Goal: Task Accomplishment & Management: Manage account settings

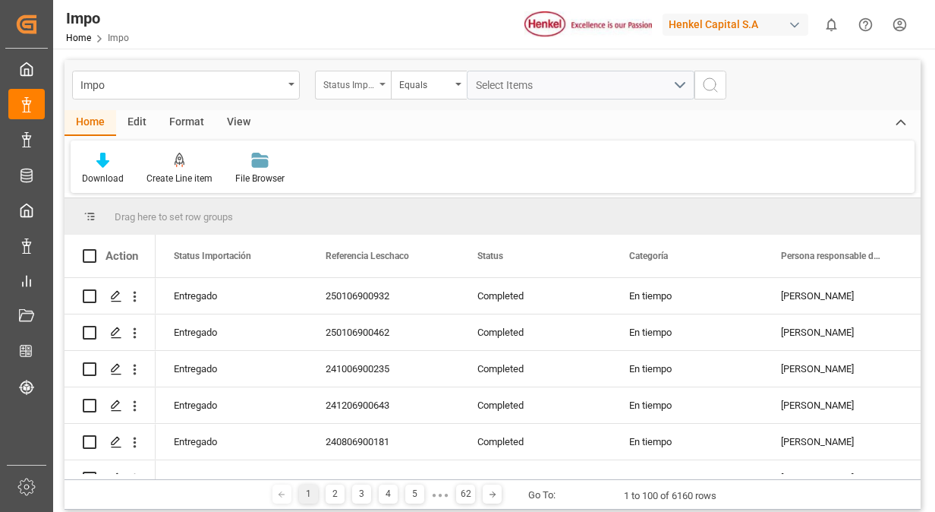
click at [378, 88] on div "Status Importación" at bounding box center [353, 85] width 76 height 29
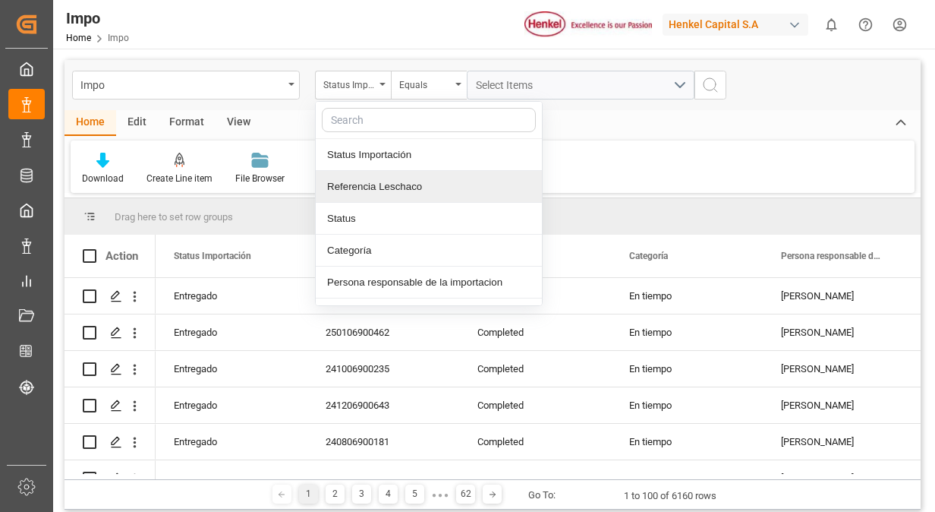
click at [410, 189] on div "Referencia Leschaco" at bounding box center [429, 187] width 226 height 32
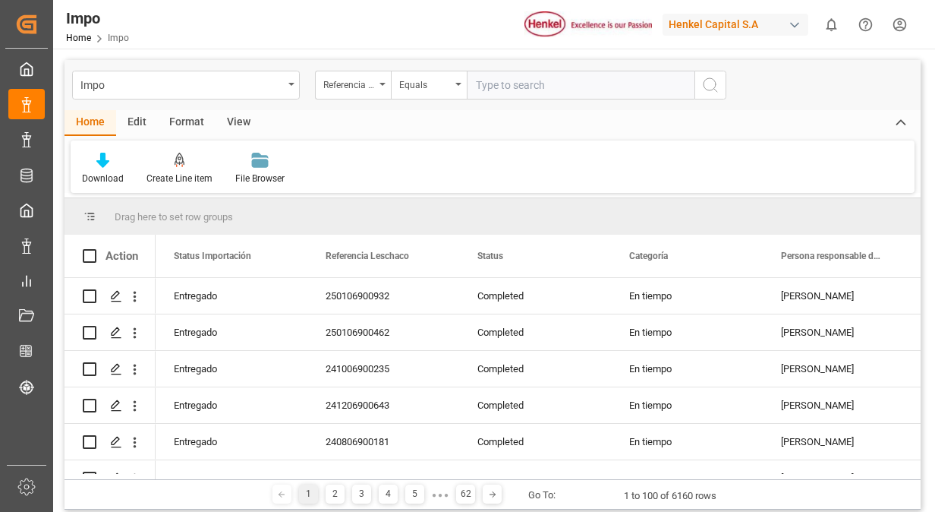
click at [521, 82] on input "text" at bounding box center [581, 85] width 228 height 29
type input "250915080158"
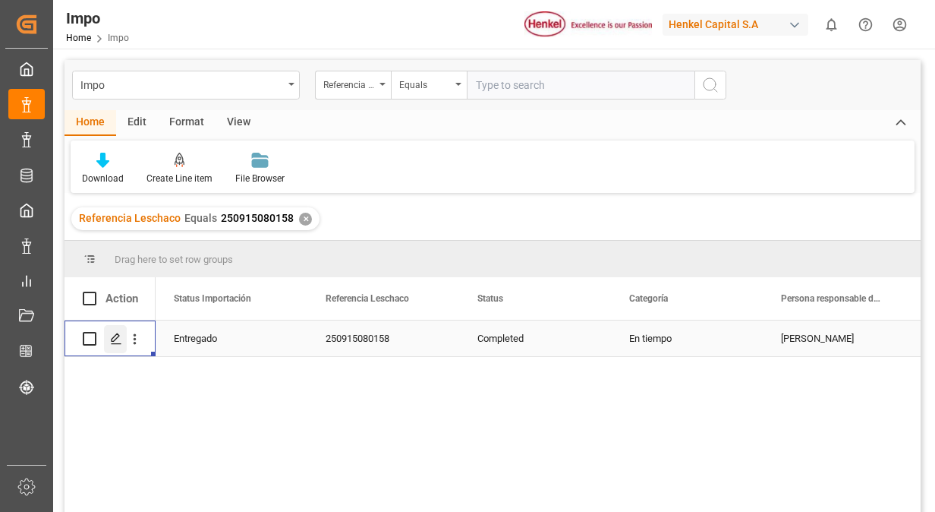
click at [120, 339] on icon "Press SPACE to select this row." at bounding box center [116, 338] width 12 height 12
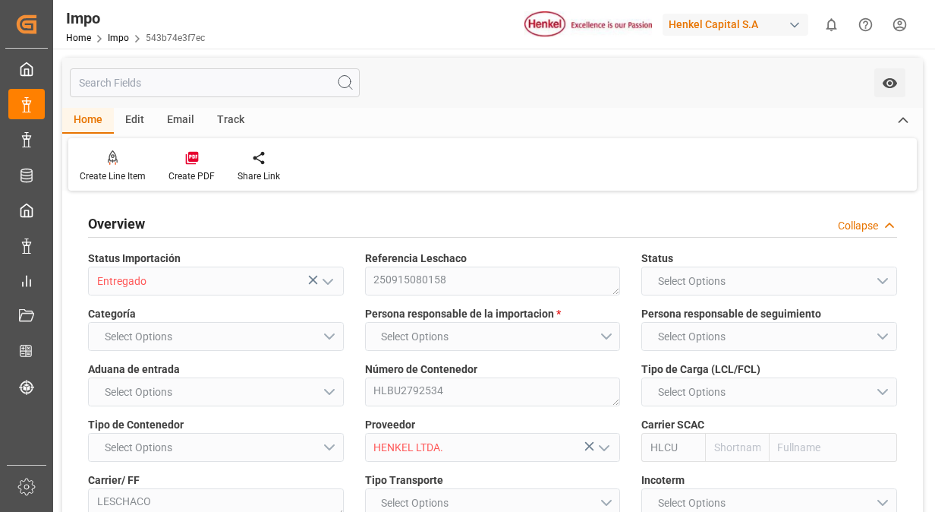
type input "Hapag [PERSON_NAME]"
type input "Hapag [PERSON_NAME] Aktiengesellschaft"
type input "0"
type input "2"
type input "12.552"
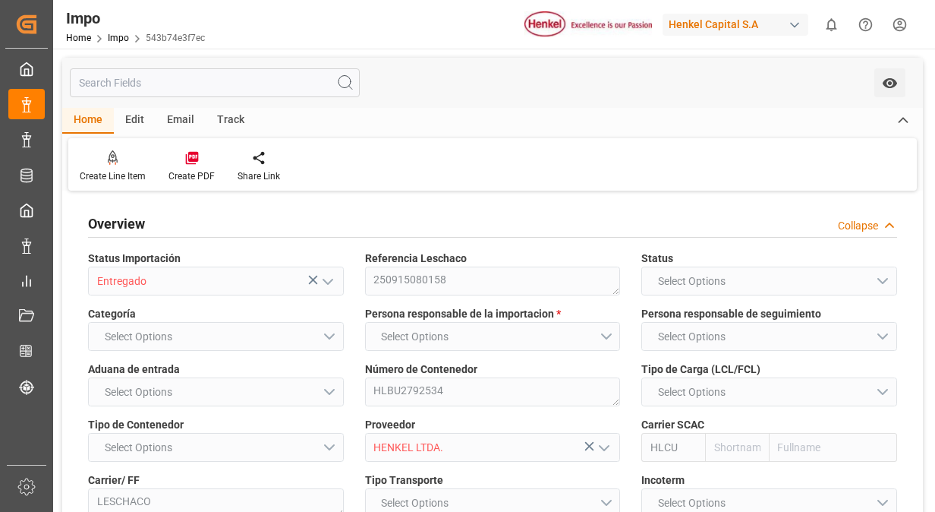
type input "9"
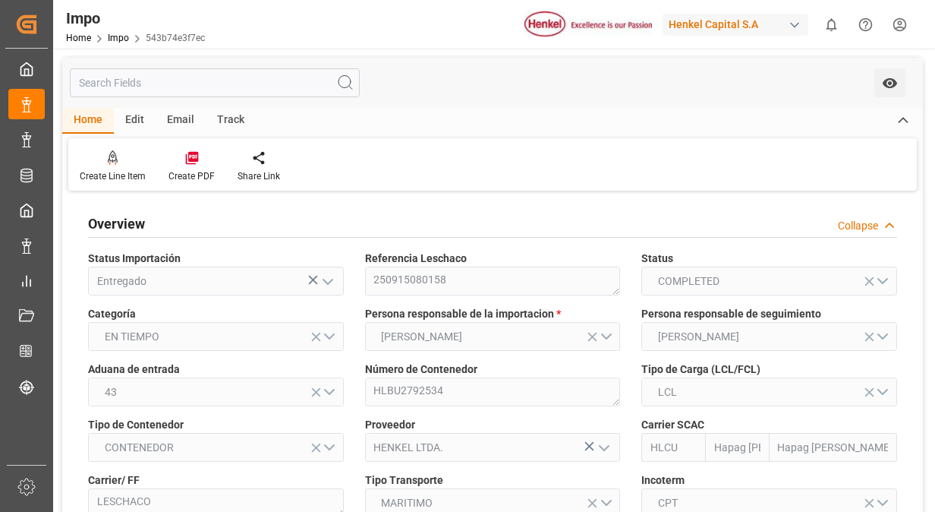
type input "[DATE]"
click at [615, 364] on label "Número de Contenedor" at bounding box center [493, 369] width 256 height 16
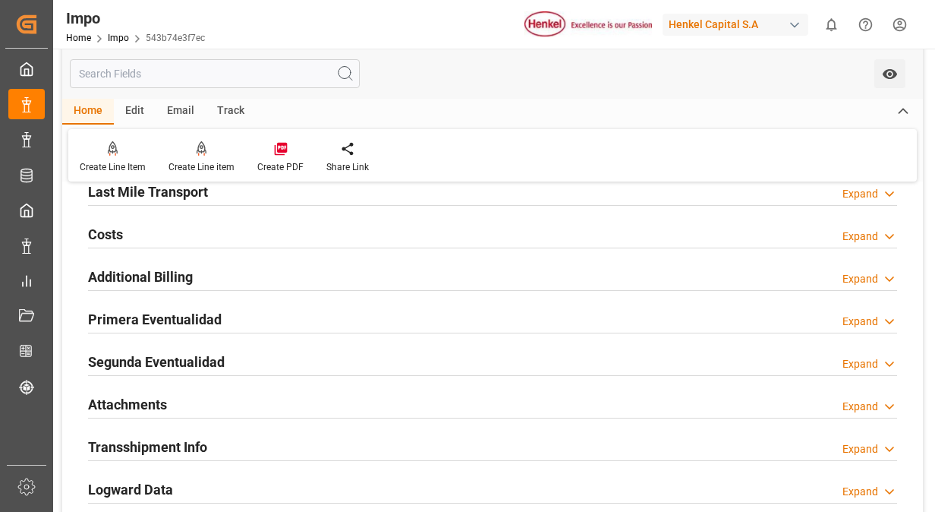
scroll to position [1215, 0]
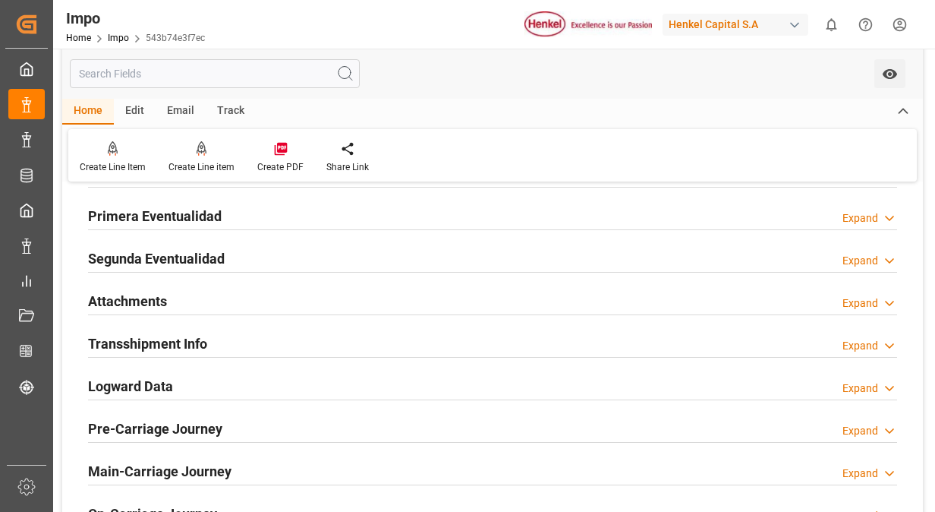
click at [190, 211] on h2 "Primera Eventualidad" at bounding box center [155, 216] width 134 height 20
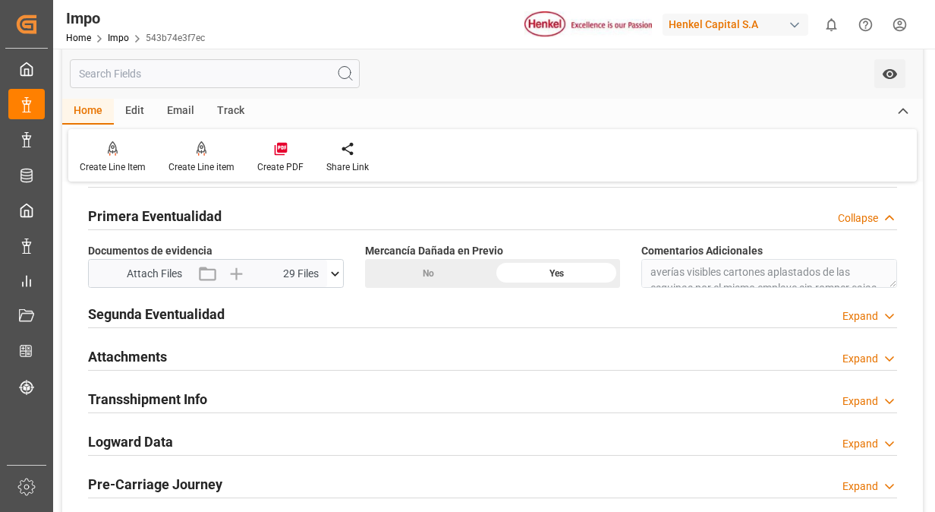
click at [336, 272] on icon at bounding box center [335, 274] width 16 height 16
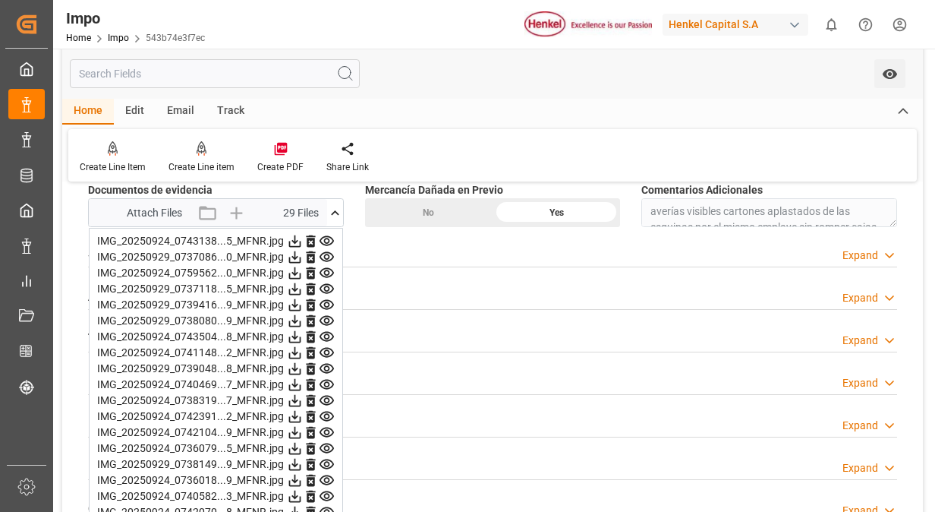
scroll to position [1306, 0]
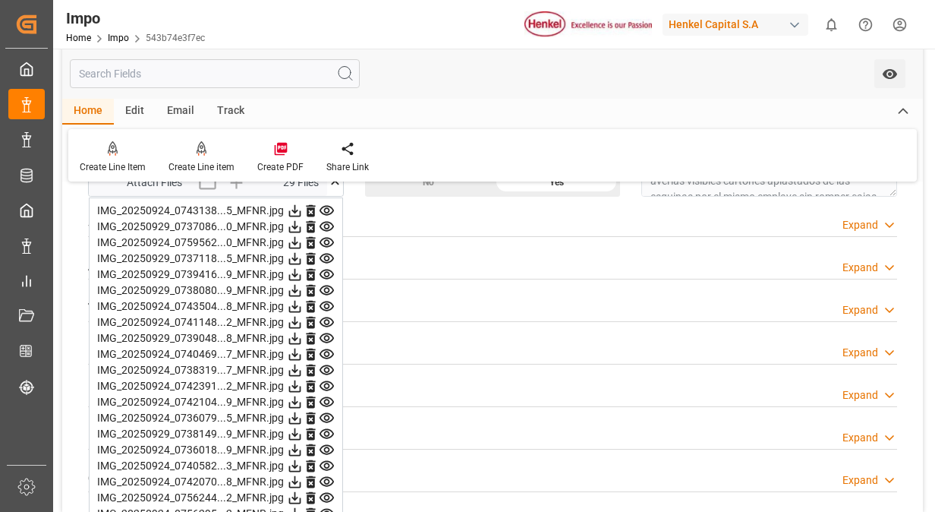
click at [326, 210] on icon at bounding box center [327, 211] width 16 height 16
click at [326, 222] on icon at bounding box center [327, 227] width 14 height 10
click at [330, 240] on icon at bounding box center [327, 243] width 16 height 16
click at [326, 254] on icon at bounding box center [327, 259] width 14 height 10
click at [327, 268] on icon at bounding box center [327, 274] width 16 height 16
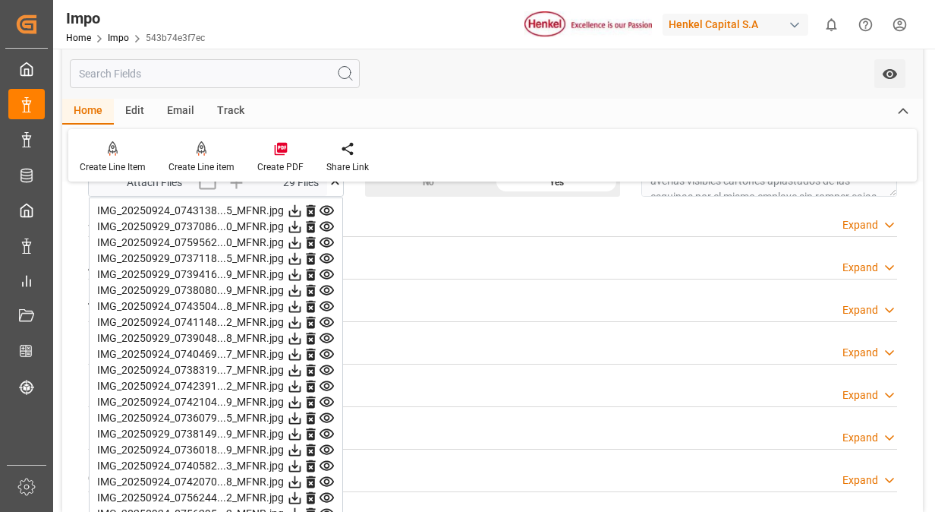
click at [327, 282] on icon at bounding box center [327, 290] width 16 height 16
click at [327, 286] on icon at bounding box center [327, 290] width 16 height 16
click at [326, 302] on icon at bounding box center [327, 306] width 16 height 16
click at [326, 314] on icon at bounding box center [327, 322] width 16 height 16
click at [327, 330] on icon at bounding box center [327, 338] width 16 height 16
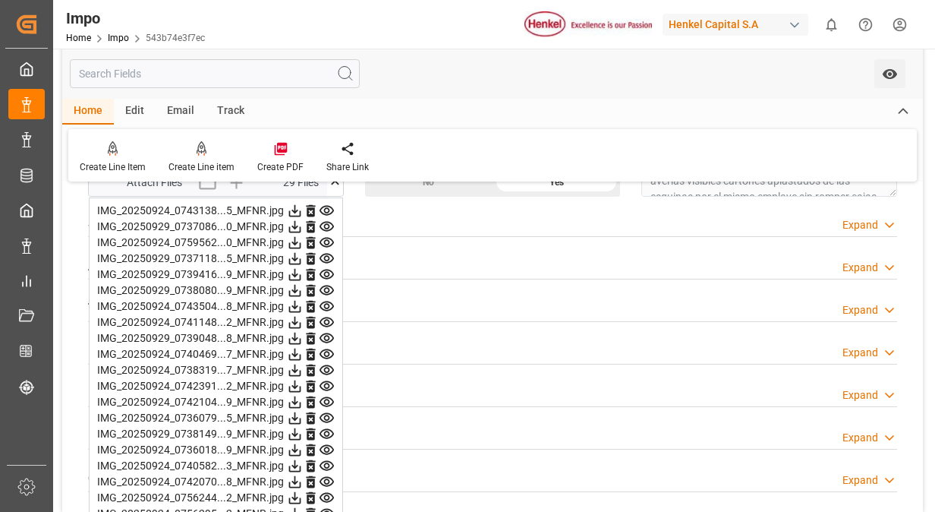
click at [328, 348] on icon at bounding box center [327, 354] width 16 height 16
click at [328, 362] on icon at bounding box center [327, 370] width 16 height 16
click at [328, 381] on icon at bounding box center [327, 386] width 14 height 10
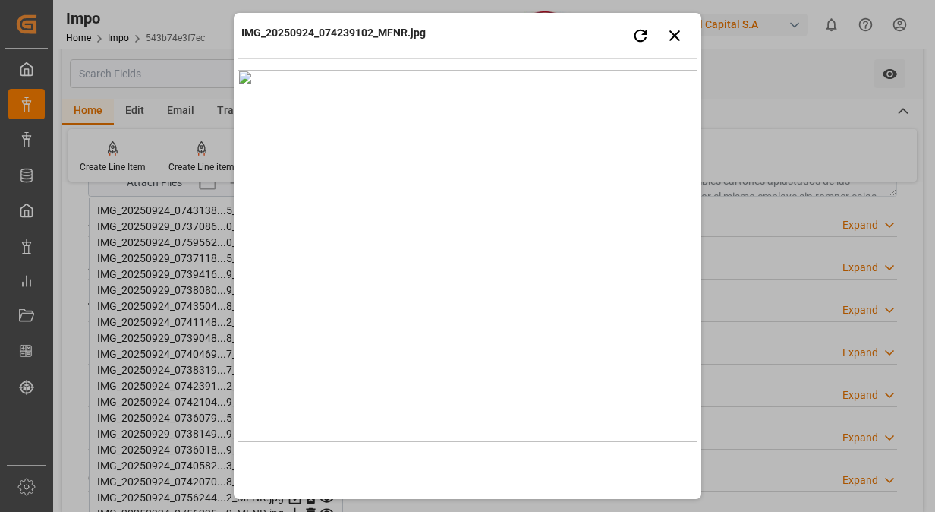
click at [328, 378] on img at bounding box center [468, 256] width 460 height 372
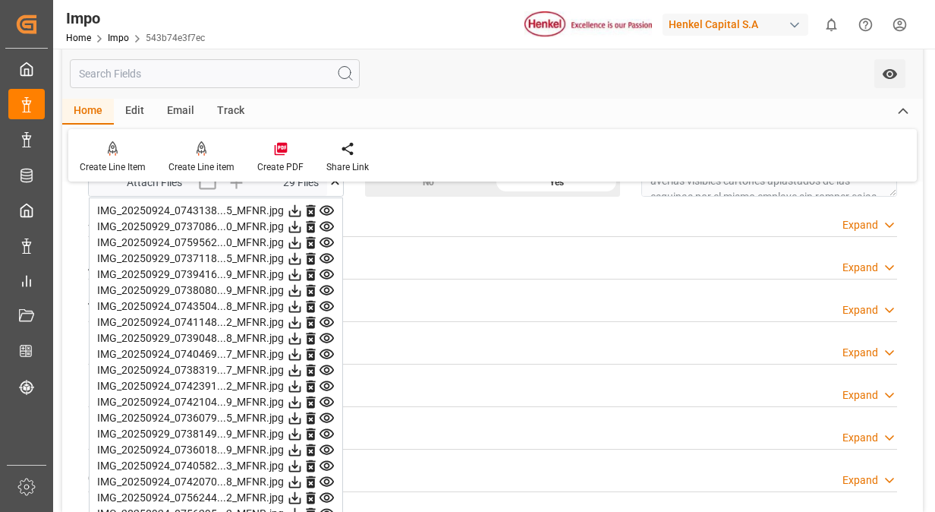
click at [328, 398] on icon at bounding box center [327, 402] width 16 height 16
click at [328, 413] on icon at bounding box center [327, 418] width 14 height 10
click at [329, 413] on icon at bounding box center [327, 418] width 14 height 10
click at [329, 433] on icon at bounding box center [327, 434] width 14 height 10
click at [328, 445] on icon at bounding box center [327, 450] width 14 height 10
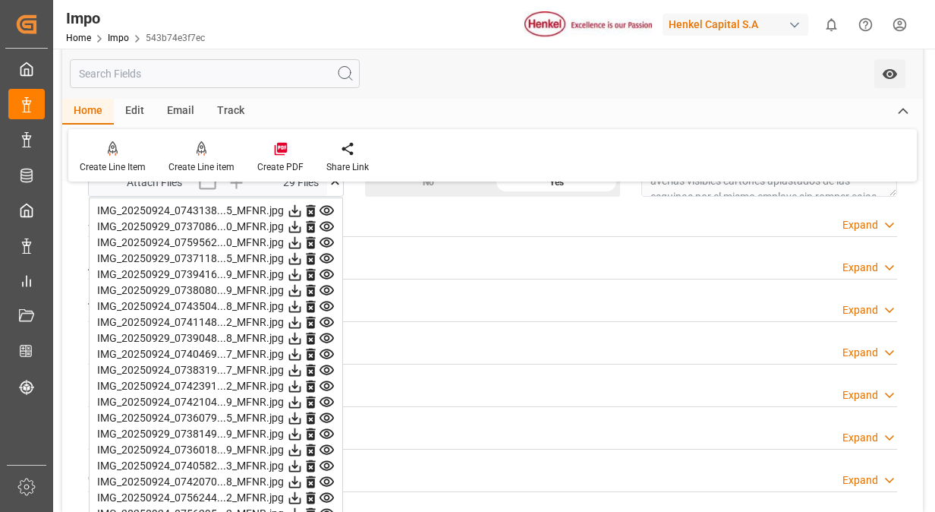
click at [328, 458] on icon at bounding box center [327, 466] width 16 height 16
click at [328, 468] on icon at bounding box center [327, 466] width 16 height 16
click at [328, 461] on icon at bounding box center [327, 466] width 14 height 10
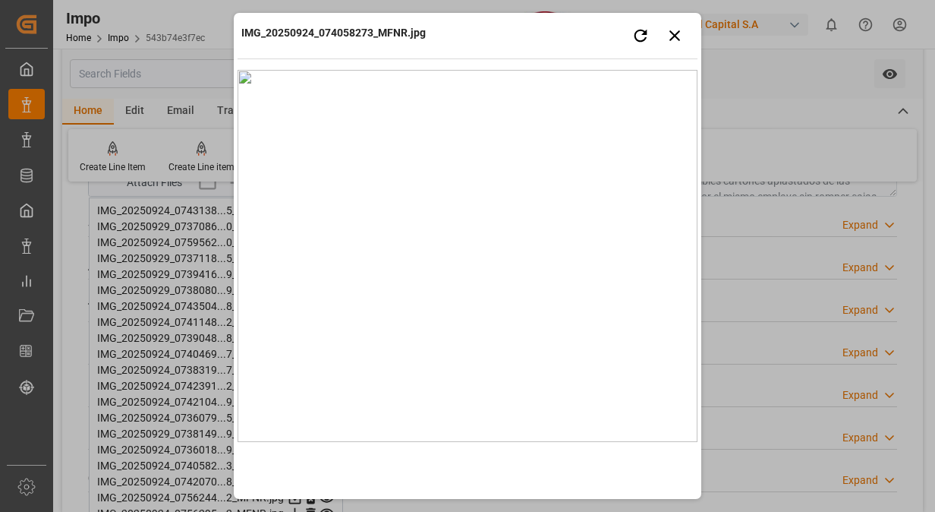
click at [433, 193] on img at bounding box center [468, 256] width 460 height 372
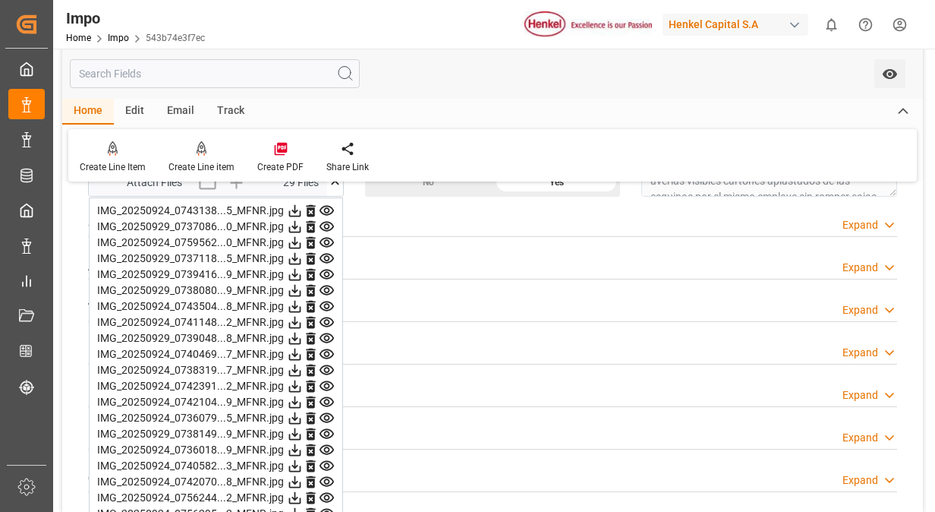
click at [332, 467] on icon at bounding box center [327, 466] width 16 height 16
click at [331, 478] on icon at bounding box center [327, 482] width 16 height 16
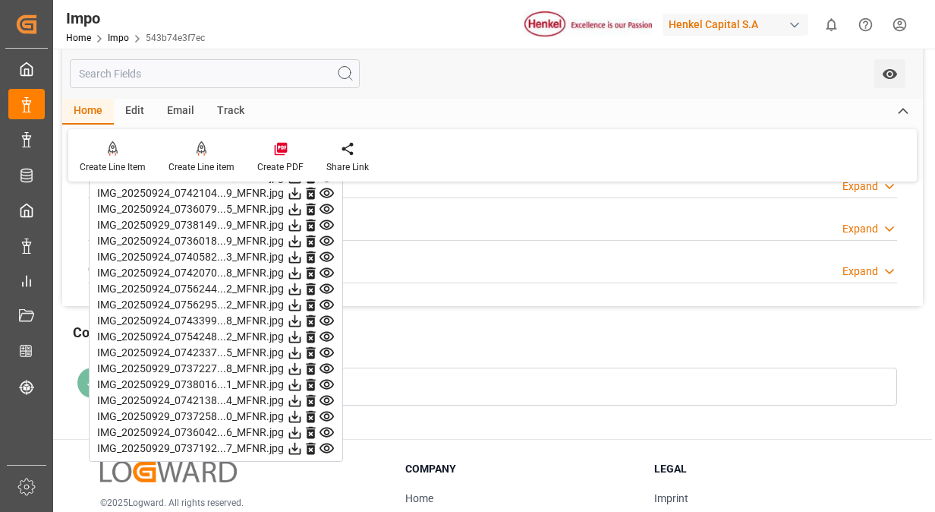
scroll to position [1518, 0]
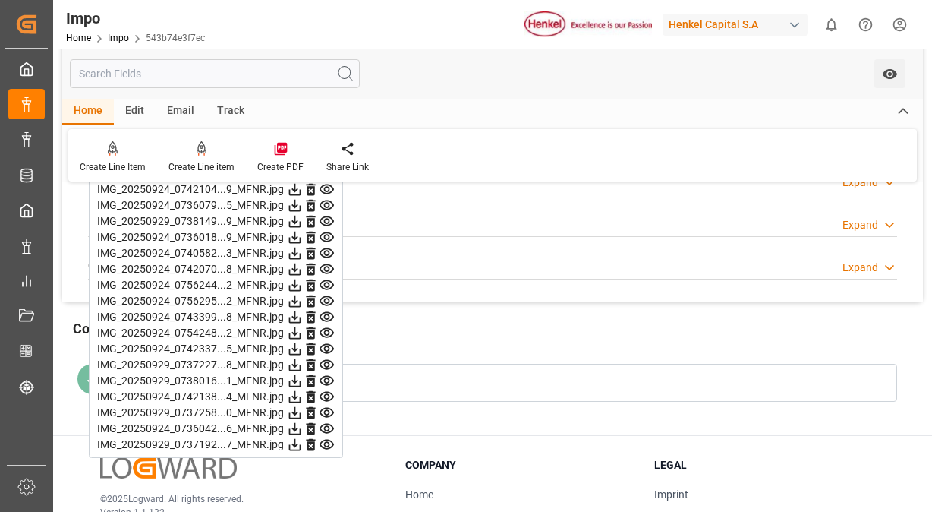
click at [326, 232] on icon at bounding box center [327, 237] width 14 height 10
click at [329, 248] on icon at bounding box center [327, 253] width 14 height 10
click at [328, 264] on icon at bounding box center [327, 269] width 14 height 10
click at [328, 280] on icon at bounding box center [327, 285] width 14 height 10
click at [325, 344] on icon at bounding box center [327, 349] width 14 height 10
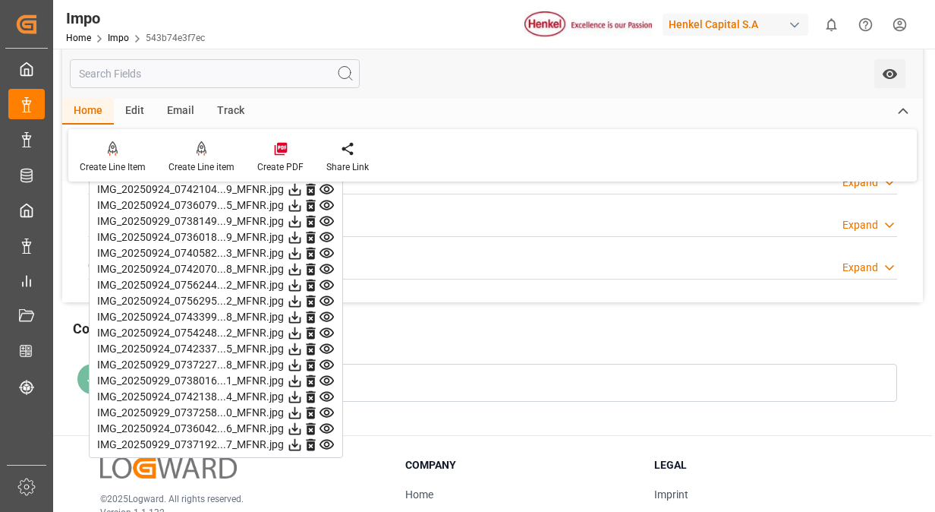
click at [327, 232] on icon at bounding box center [327, 237] width 16 height 16
click at [327, 250] on icon at bounding box center [327, 253] width 16 height 16
click at [326, 263] on icon at bounding box center [327, 269] width 16 height 16
click at [326, 279] on icon at bounding box center [327, 285] width 16 height 16
click at [326, 296] on icon at bounding box center [327, 301] width 14 height 10
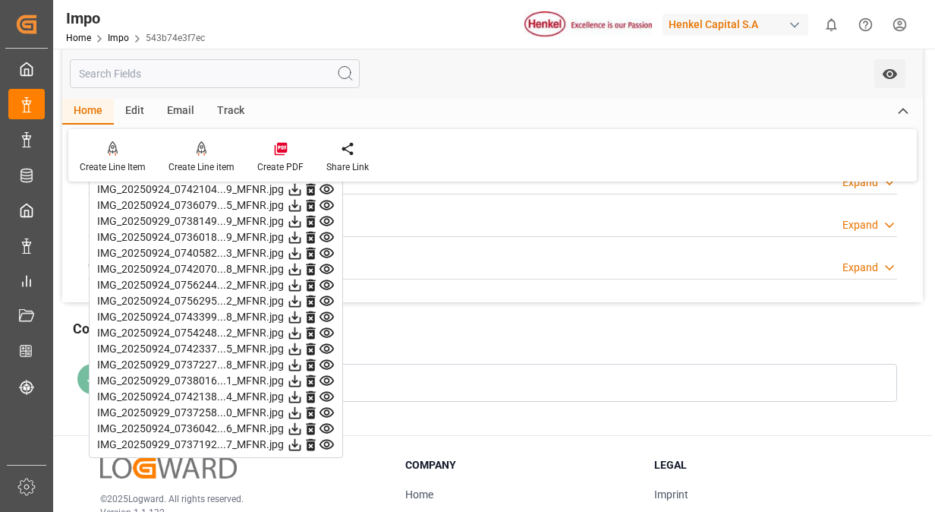
click at [326, 312] on icon at bounding box center [327, 317] width 14 height 10
click at [326, 328] on icon at bounding box center [327, 333] width 14 height 10
click at [326, 344] on icon at bounding box center [327, 349] width 16 height 16
click at [326, 360] on icon at bounding box center [327, 365] width 14 height 10
click at [325, 364] on icon at bounding box center [327, 365] width 14 height 10
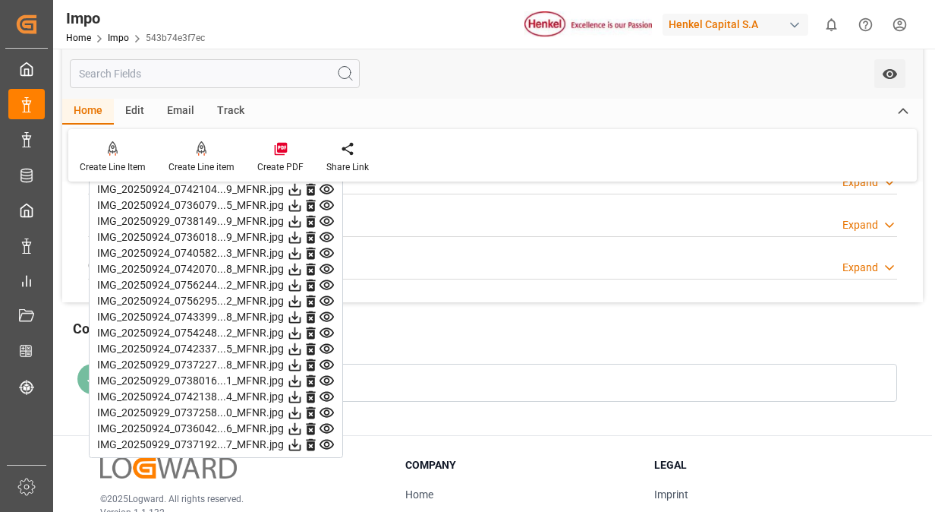
click at [325, 373] on icon at bounding box center [327, 381] width 16 height 16
click at [326, 389] on icon at bounding box center [327, 397] width 16 height 16
click at [328, 405] on icon at bounding box center [327, 413] width 16 height 16
click at [323, 414] on icon at bounding box center [327, 413] width 16 height 16
click at [326, 425] on icon at bounding box center [327, 429] width 16 height 16
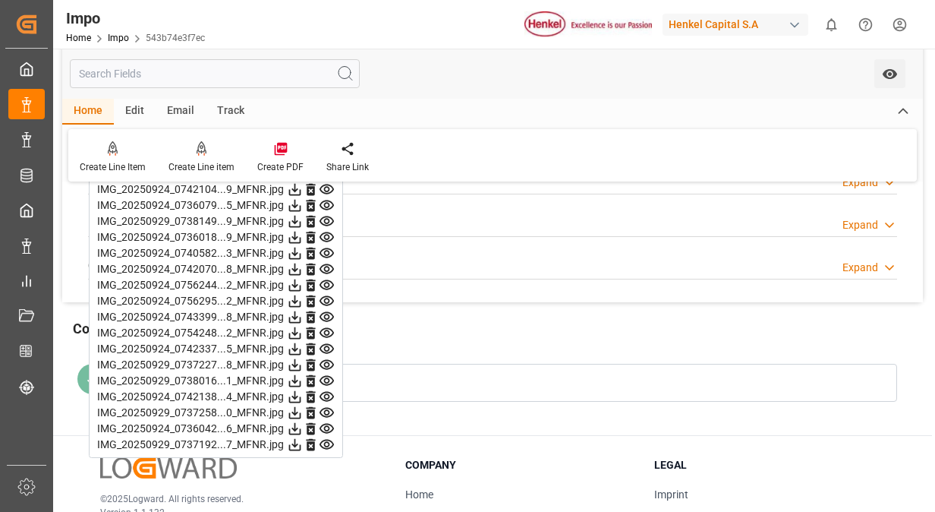
click at [323, 438] on icon at bounding box center [327, 444] width 16 height 16
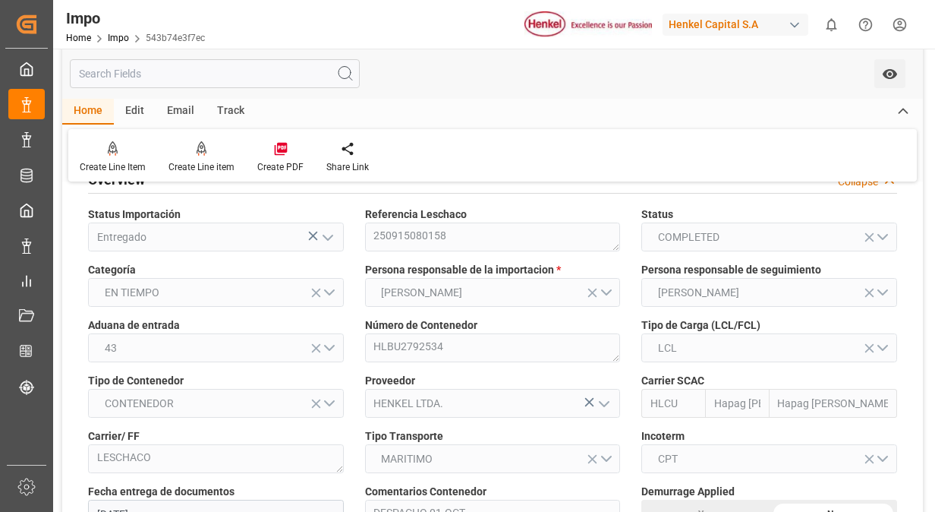
scroll to position [0, 0]
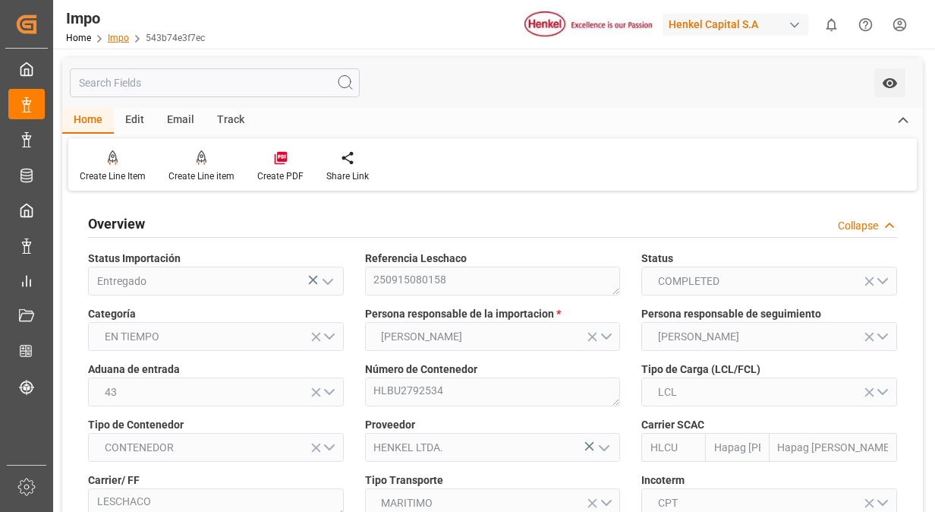
click at [113, 43] on link "Impo" at bounding box center [118, 38] width 21 height 11
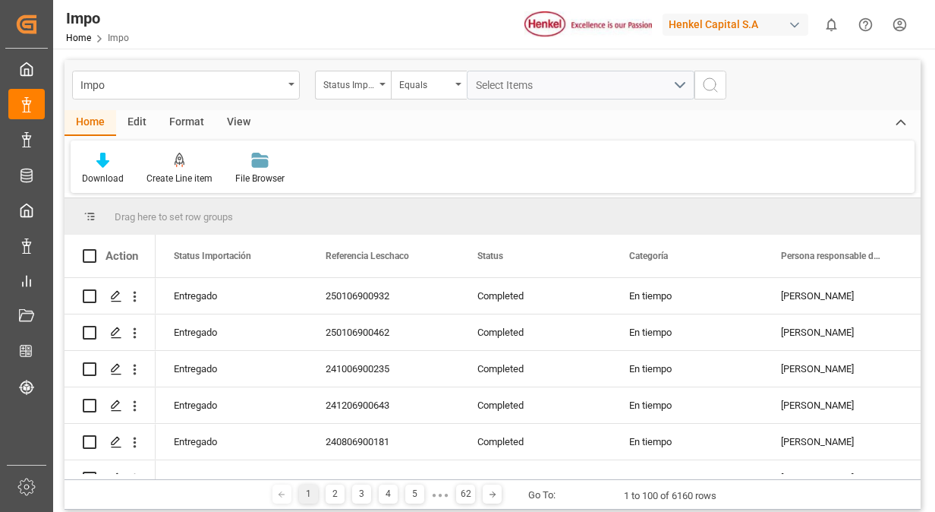
click at [380, 88] on div "Status Importación" at bounding box center [353, 85] width 76 height 29
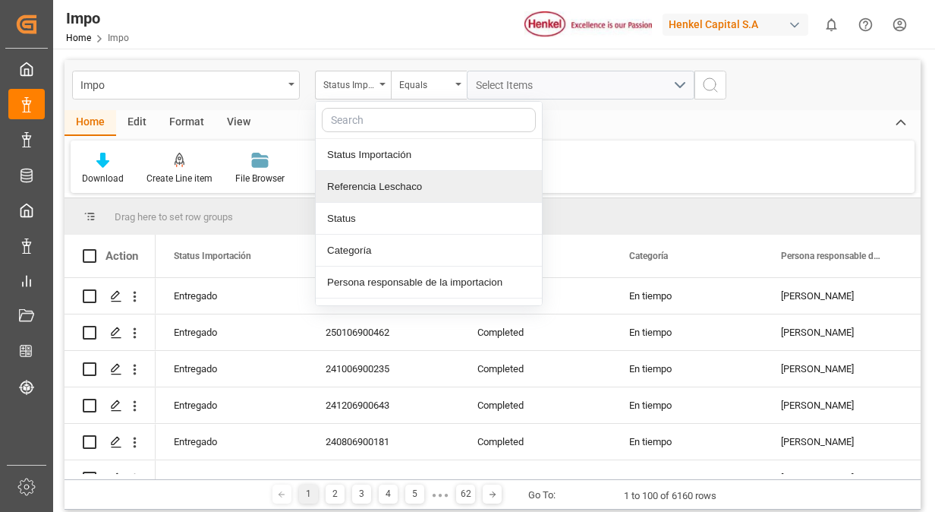
click at [421, 186] on div "Referencia Leschaco" at bounding box center [429, 187] width 226 height 32
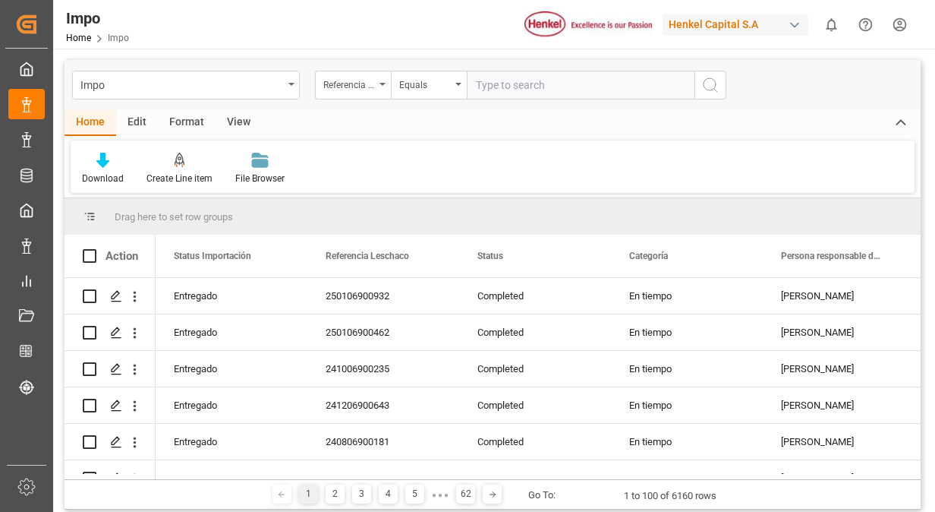
click at [521, 89] on input "text" at bounding box center [581, 85] width 228 height 29
type input "250915080161"
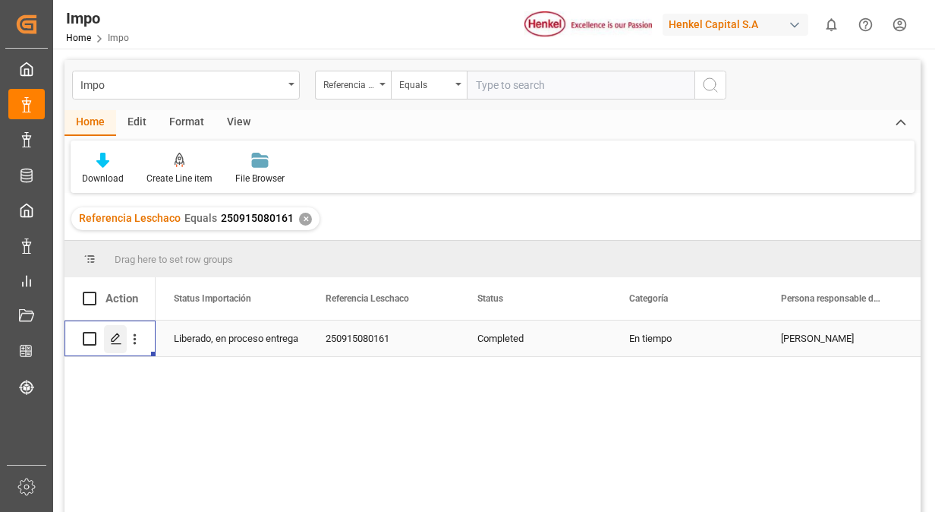
click at [114, 341] on polygon "Press SPACE to select this row." at bounding box center [116, 338] width 8 height 8
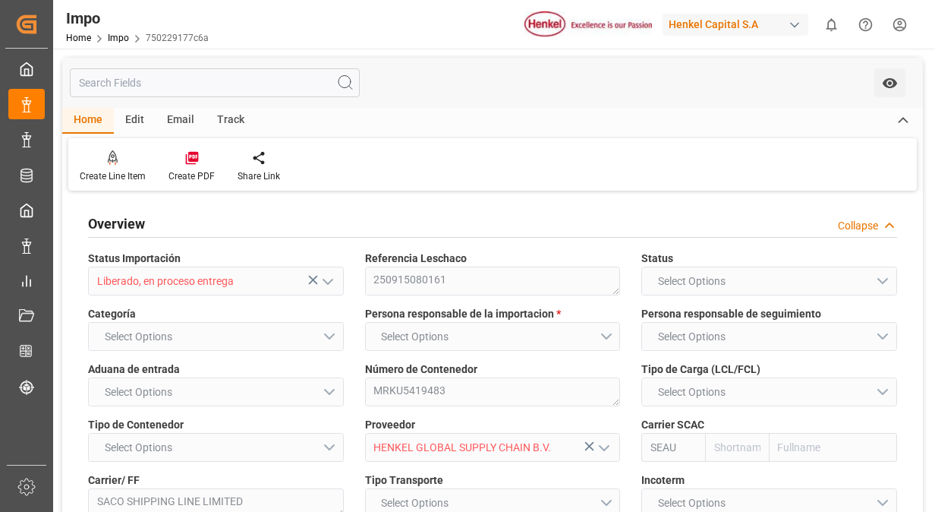
type input "Sealand"
type input "Sealand - A Maersk Company"
type input "0"
type input "1"
type input "3.072"
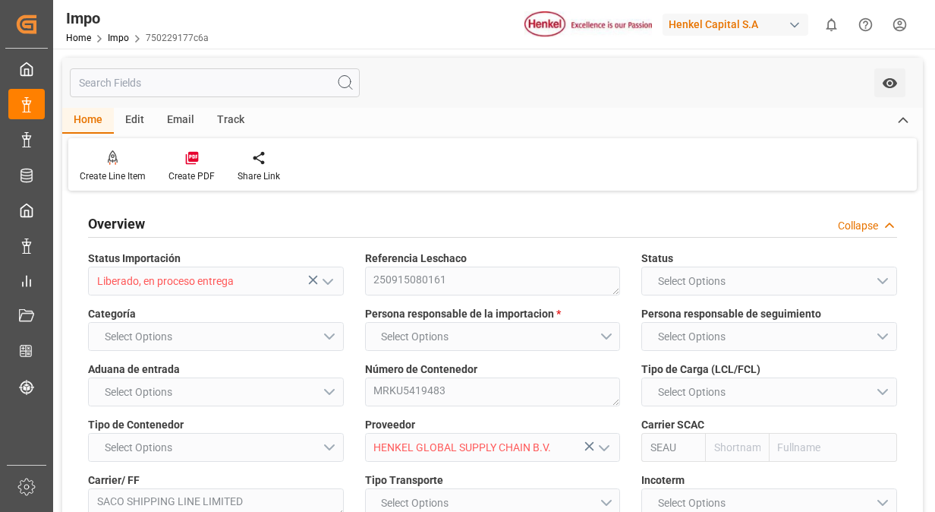
type input "3"
type input "[DATE]"
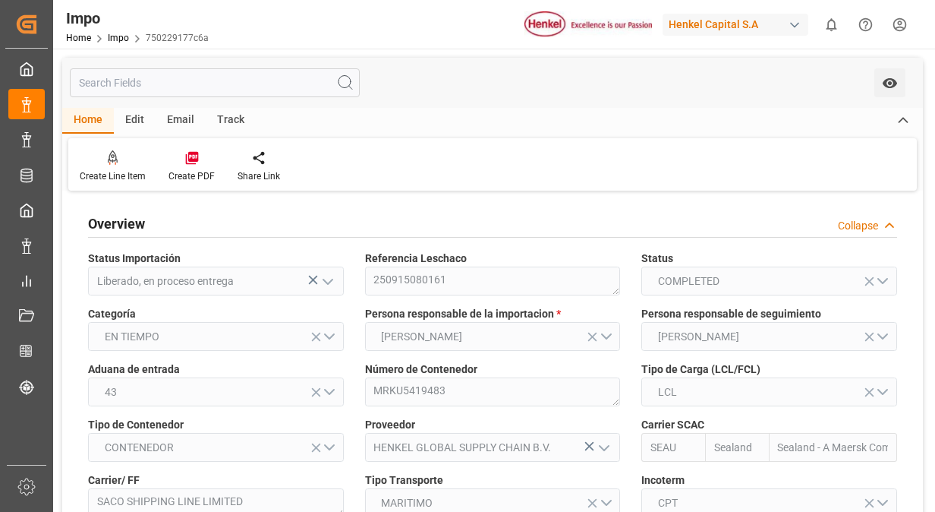
click at [621, 249] on div "Referencia Leschaco 250915080161" at bounding box center [492, 272] width 277 height 55
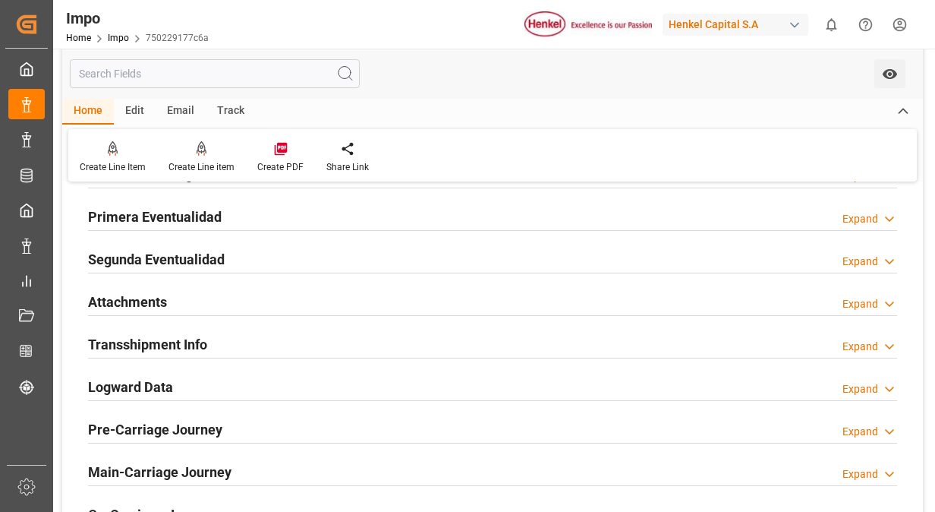
scroll to position [1184, 0]
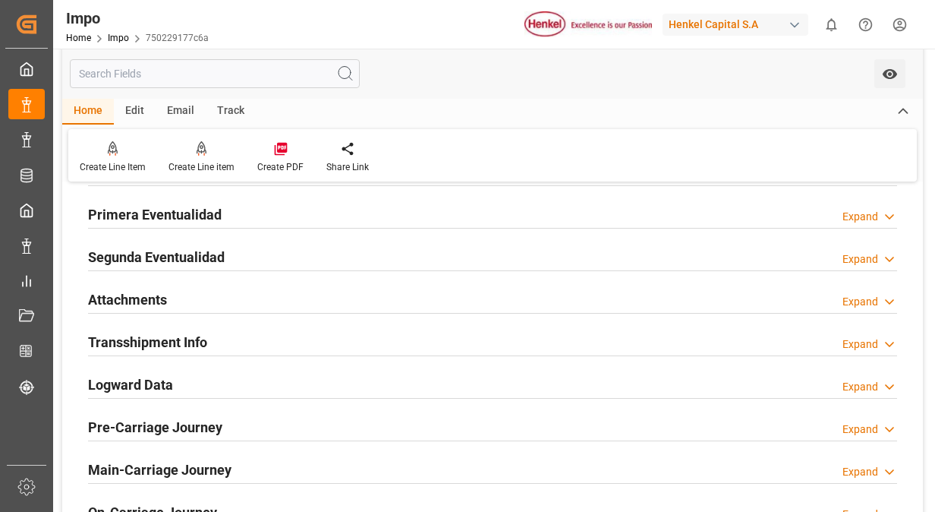
click at [156, 209] on h2 "Primera Eventualidad" at bounding box center [155, 214] width 134 height 20
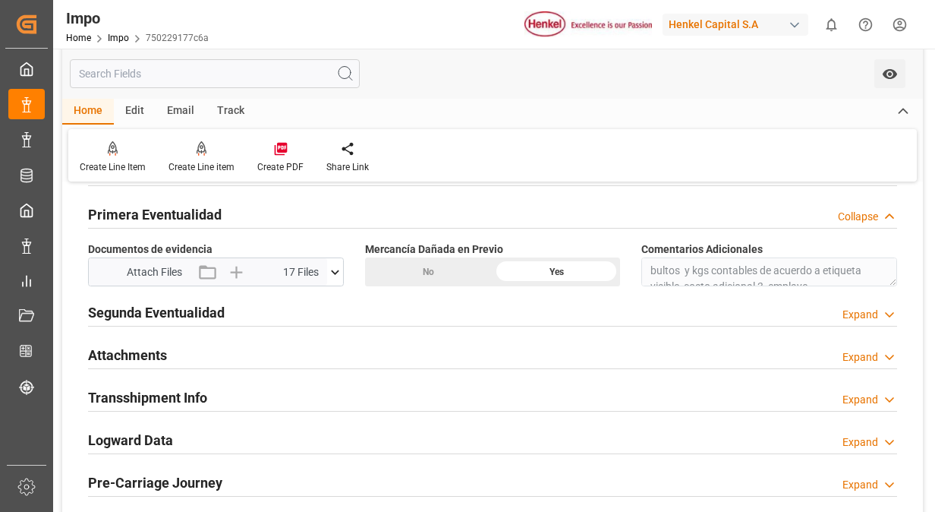
click at [339, 264] on icon at bounding box center [335, 272] width 16 height 16
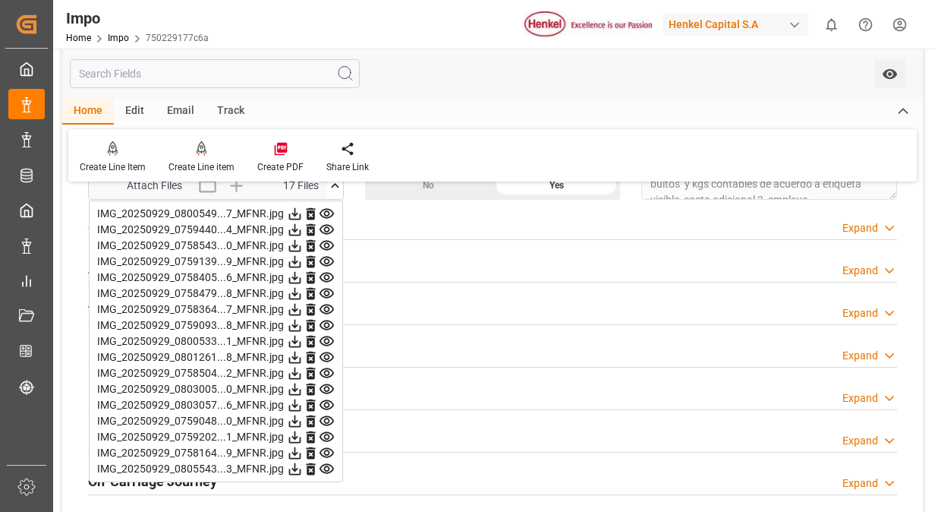
scroll to position [1275, 0]
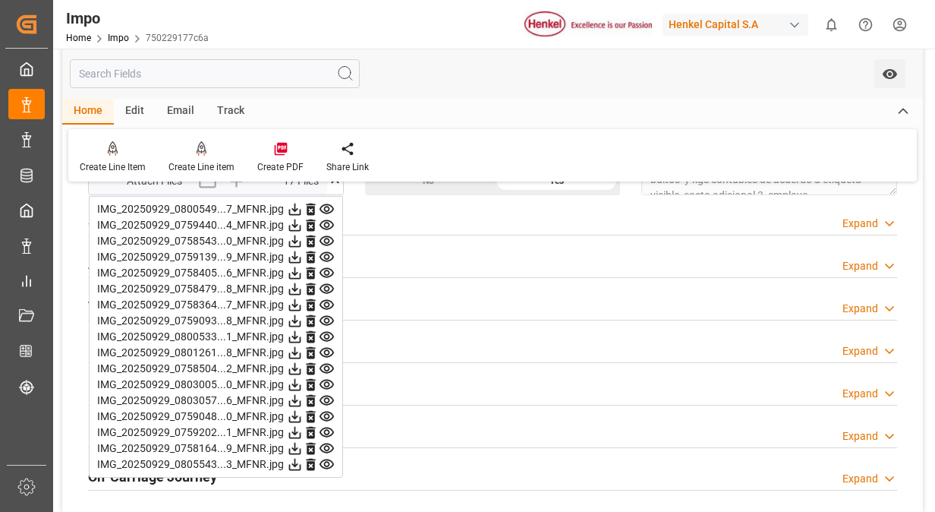
click at [326, 204] on icon at bounding box center [327, 209] width 16 height 16
click at [328, 219] on icon at bounding box center [327, 225] width 16 height 16
click at [328, 236] on icon at bounding box center [327, 241] width 16 height 16
click at [328, 252] on icon at bounding box center [327, 257] width 14 height 10
click at [329, 265] on icon at bounding box center [327, 273] width 16 height 16
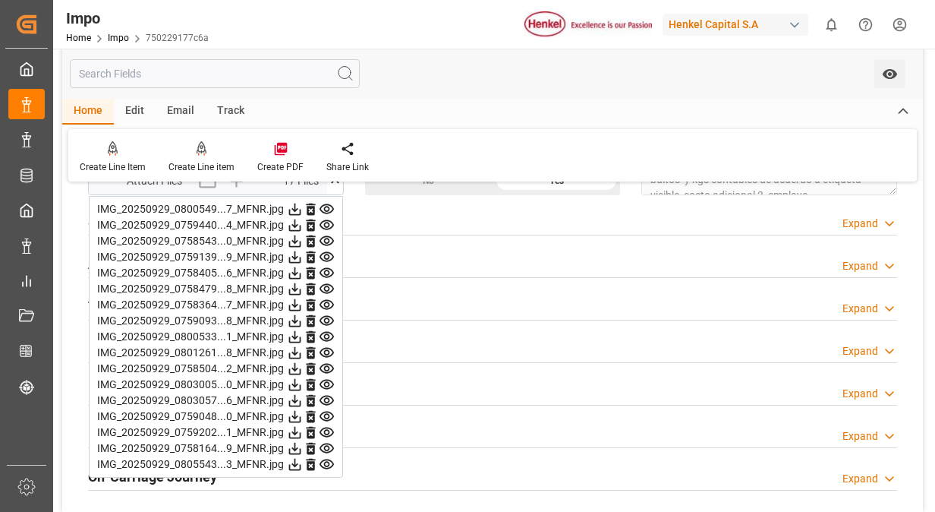
click at [328, 285] on icon at bounding box center [327, 289] width 14 height 10
click at [329, 301] on icon at bounding box center [327, 305] width 14 height 10
click at [328, 316] on icon at bounding box center [327, 321] width 14 height 10
click at [328, 332] on icon at bounding box center [327, 337] width 14 height 10
click at [328, 351] on icon at bounding box center [327, 353] width 14 height 10
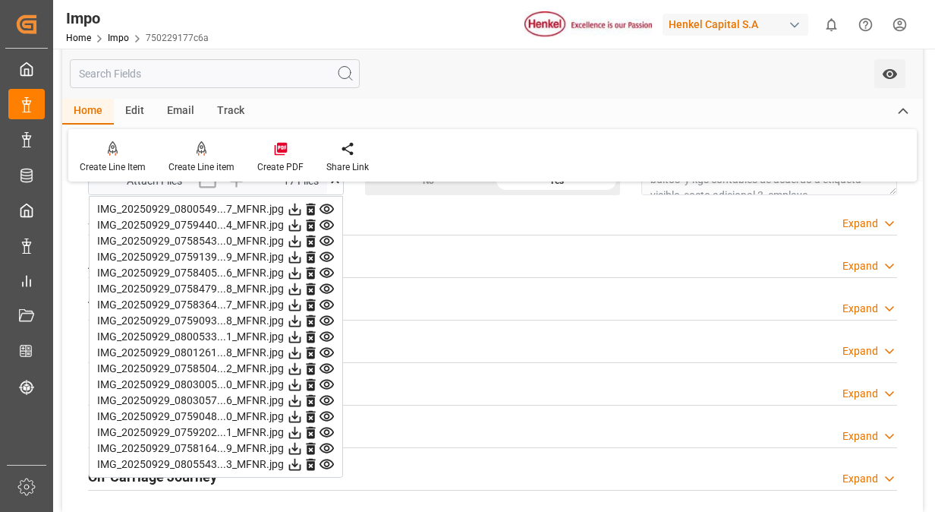
click at [329, 366] on icon at bounding box center [327, 369] width 16 height 16
click at [328, 380] on icon at bounding box center [327, 385] width 16 height 16
click at [326, 392] on icon at bounding box center [327, 400] width 16 height 16
click at [326, 408] on icon at bounding box center [327, 416] width 16 height 16
click at [325, 413] on icon at bounding box center [327, 416] width 14 height 10
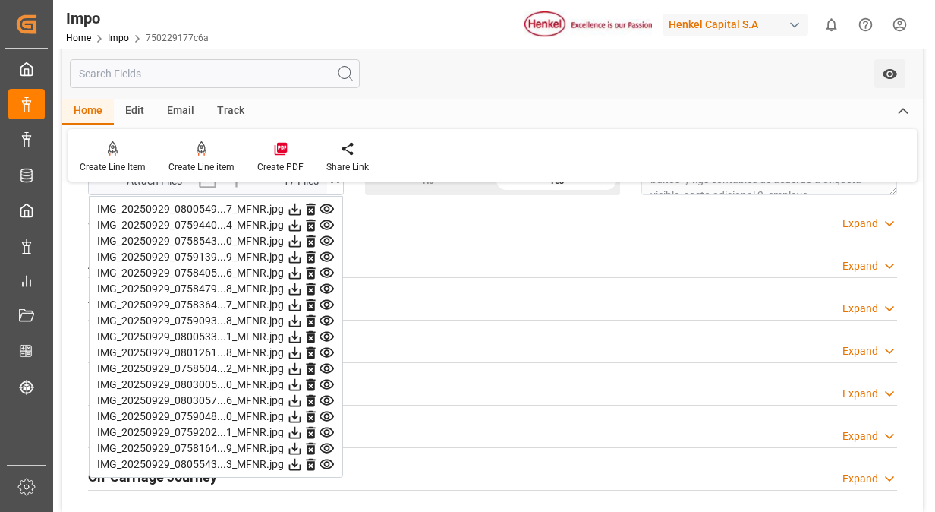
click at [325, 427] on icon at bounding box center [327, 432] width 14 height 10
click at [329, 424] on icon at bounding box center [327, 432] width 16 height 16
click at [325, 450] on icon at bounding box center [327, 448] width 16 height 16
click at [325, 459] on icon at bounding box center [327, 464] width 14 height 10
click at [332, 456] on icon at bounding box center [327, 464] width 16 height 16
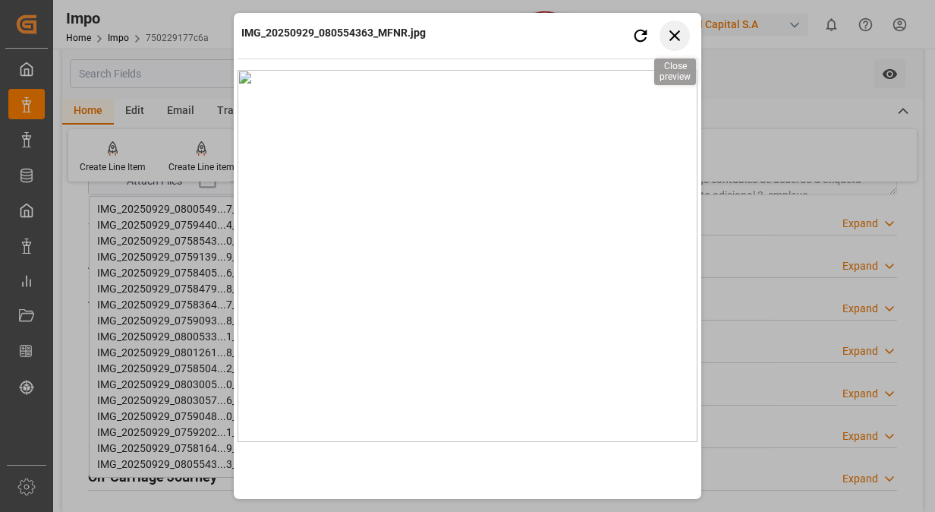
click at [677, 34] on icon "button" at bounding box center [675, 35] width 19 height 19
